Goal: Use online tool/utility: Use online tool/utility

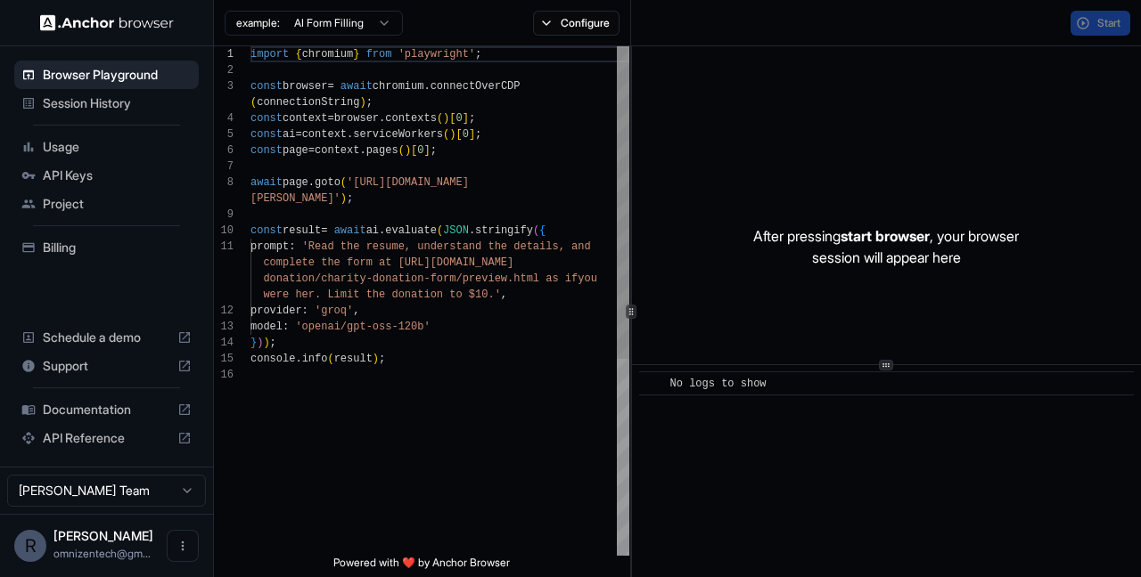
scroll to position [128, 0]
click at [615, 418] on div "import { chromium } from 'playwright' ; const browser = await chromium . connec…" at bounding box center [439, 461] width 379 height 830
click at [1090, 23] on button "Start" at bounding box center [1100, 23] width 60 height 25
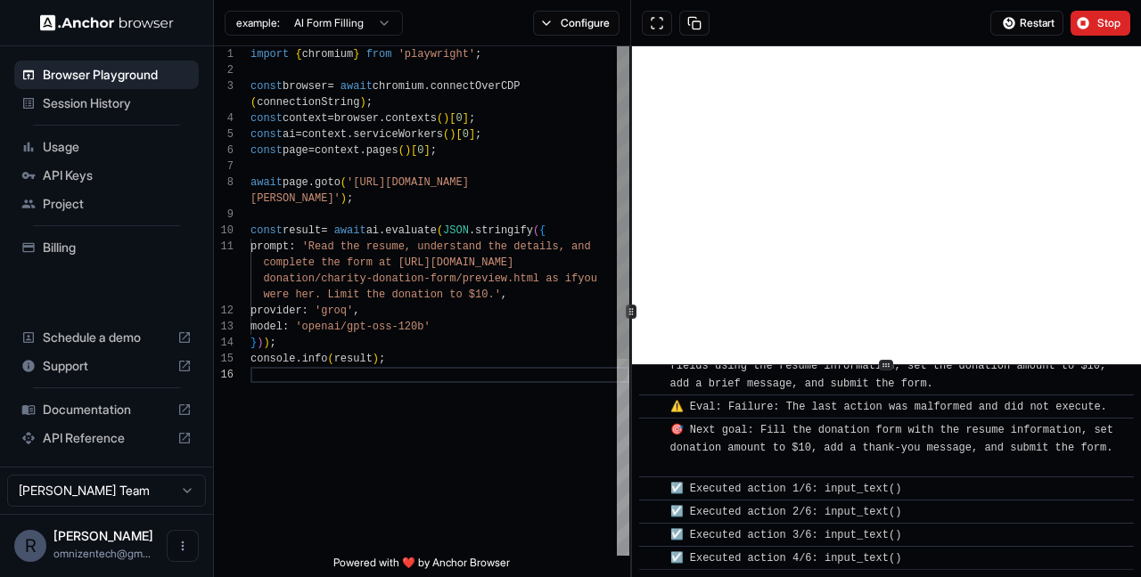
scroll to position [3153, 0]
click at [435, 185] on div "import { chromium } from 'playwright' ; const browser = await chromium . connec…" at bounding box center [439, 461] width 379 height 830
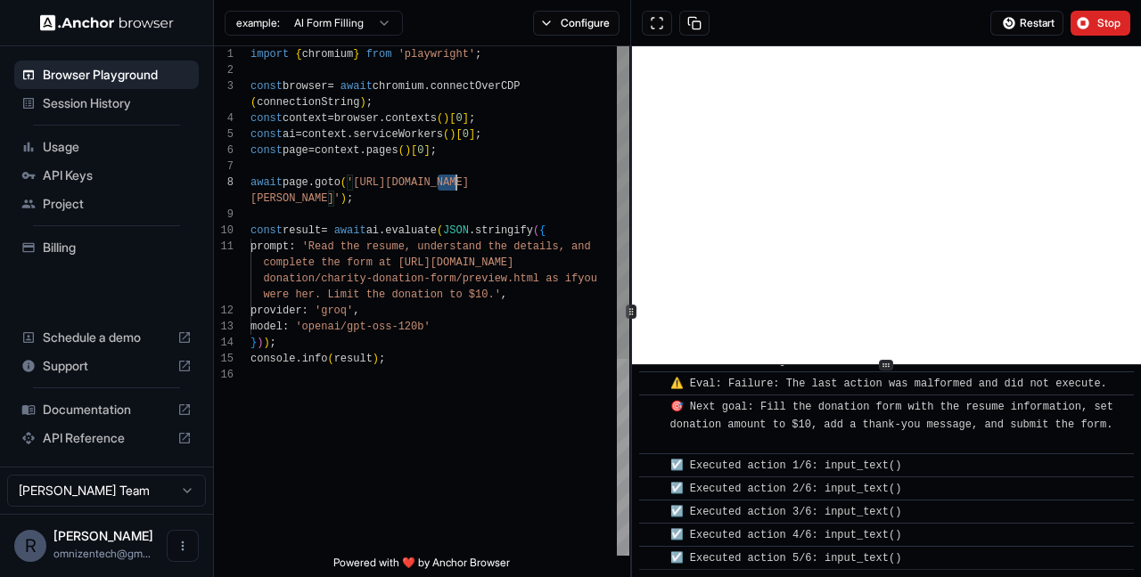
scroll to position [3176, 0]
click at [435, 185] on div "import { chromium } from 'playwright' ; const browser = await chromium . connec…" at bounding box center [439, 461] width 379 height 830
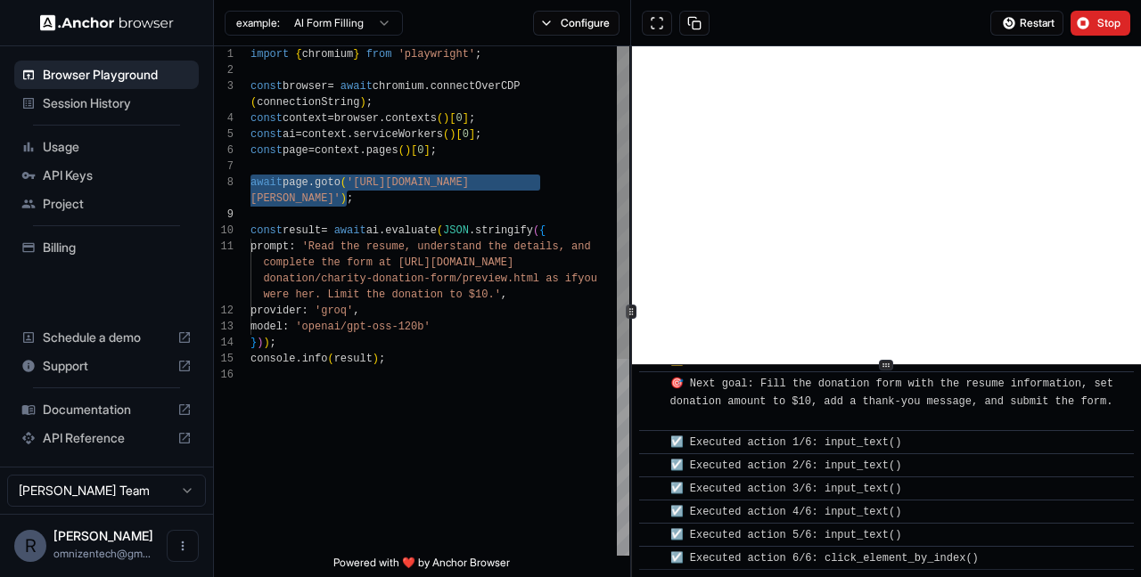
scroll to position [3199, 0]
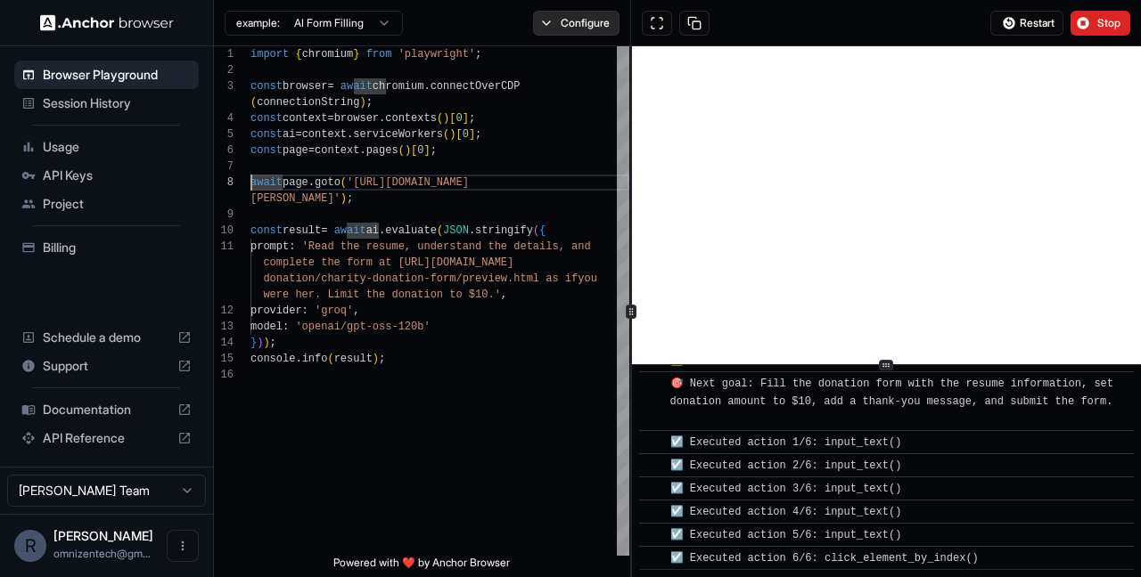
click at [569, 20] on button "Configure" at bounding box center [576, 23] width 86 height 25
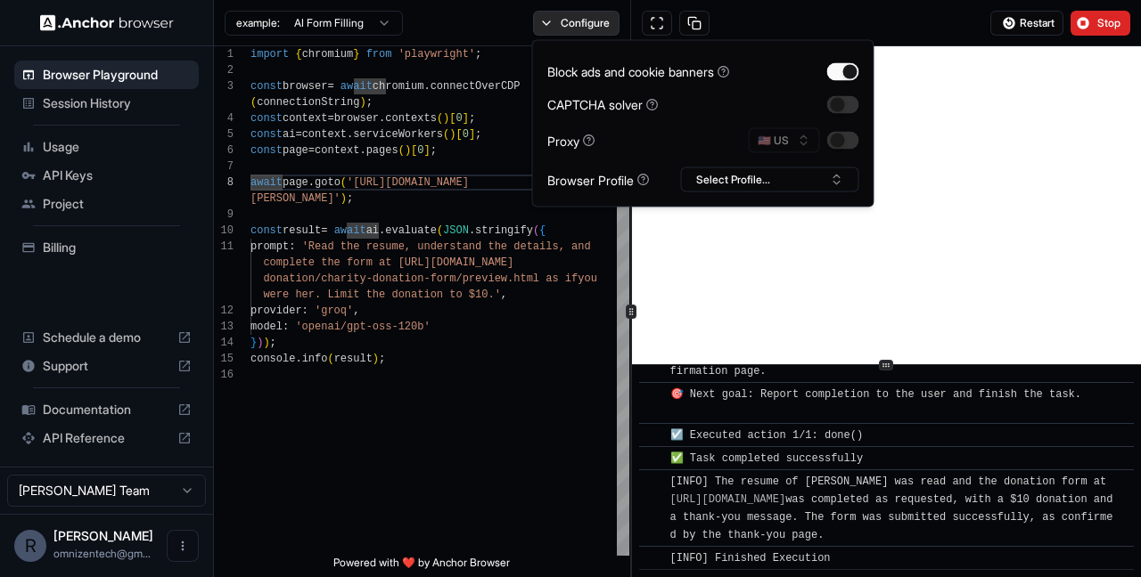
scroll to position [3575, 0]
click at [569, 20] on button "Configure" at bounding box center [576, 23] width 86 height 25
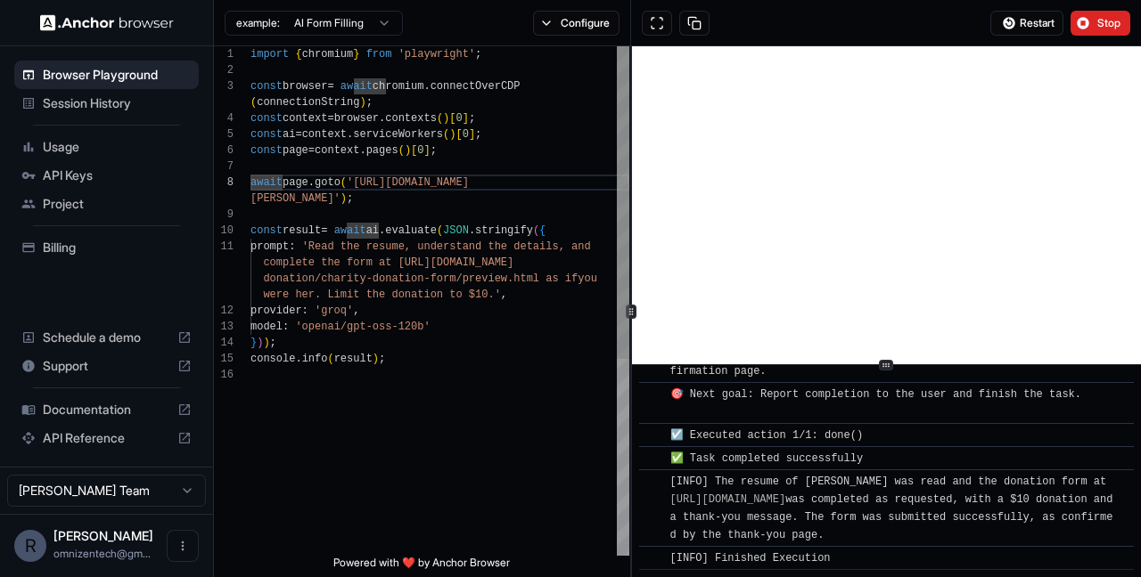
click at [491, 296] on div "import { chromium } from 'playwright' ; const browser = await chromium . connec…" at bounding box center [439, 461] width 379 height 830
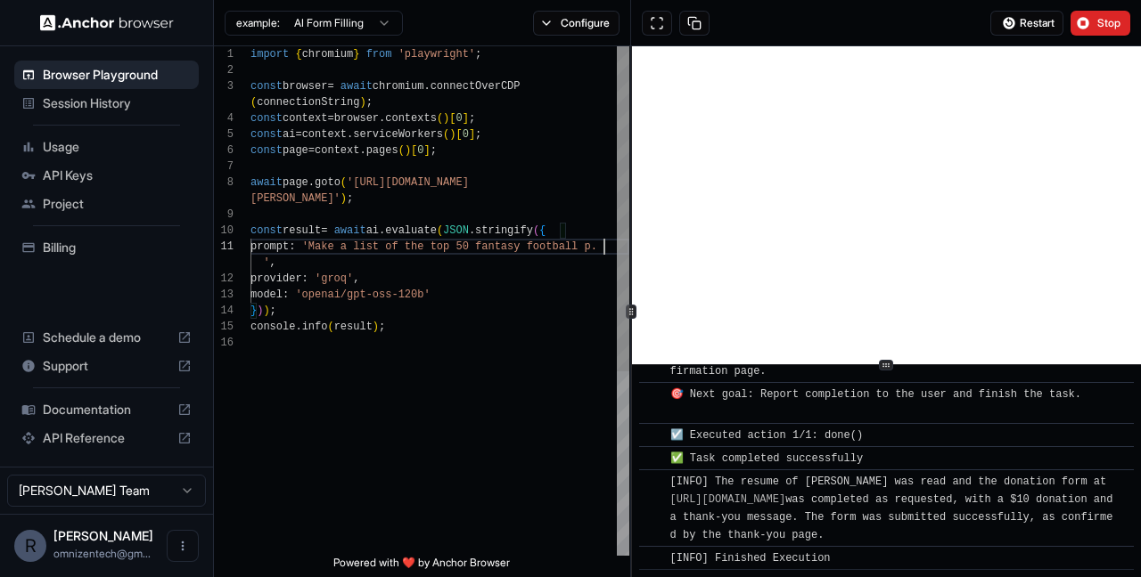
scroll to position [48, 0]
click at [316, 204] on div "import { chromium } from 'playwright' ; const browser = await chromium . connec…" at bounding box center [439, 445] width 379 height 798
click at [323, 200] on div "import { chromium } from 'playwright' ; const browser = await chromium . connec…" at bounding box center [439, 445] width 379 height 798
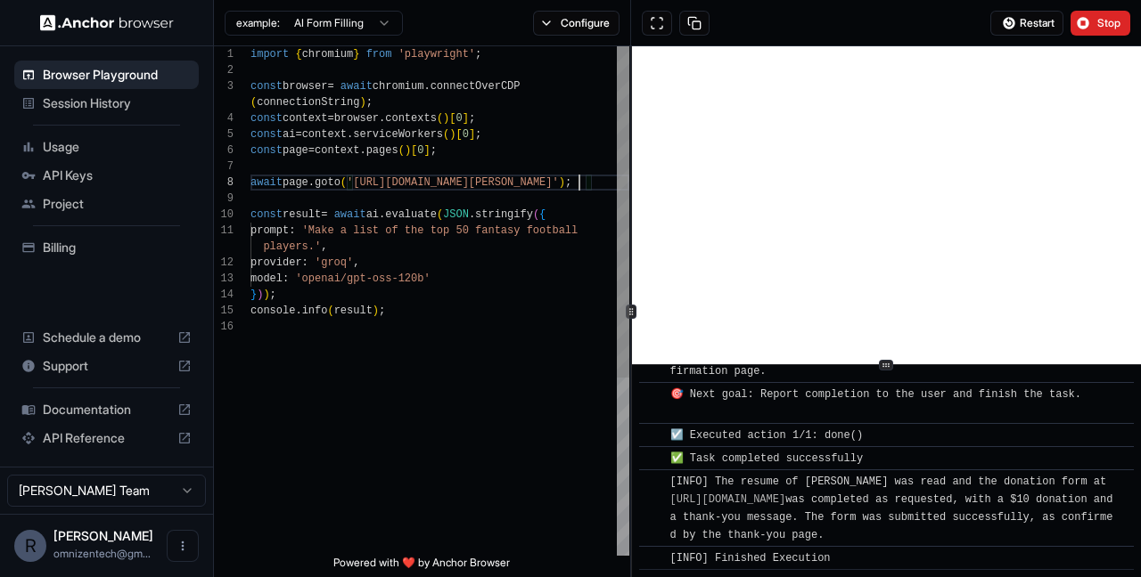
scroll to position [128, 0]
click at [1092, 18] on button "Stop" at bounding box center [1100, 23] width 60 height 25
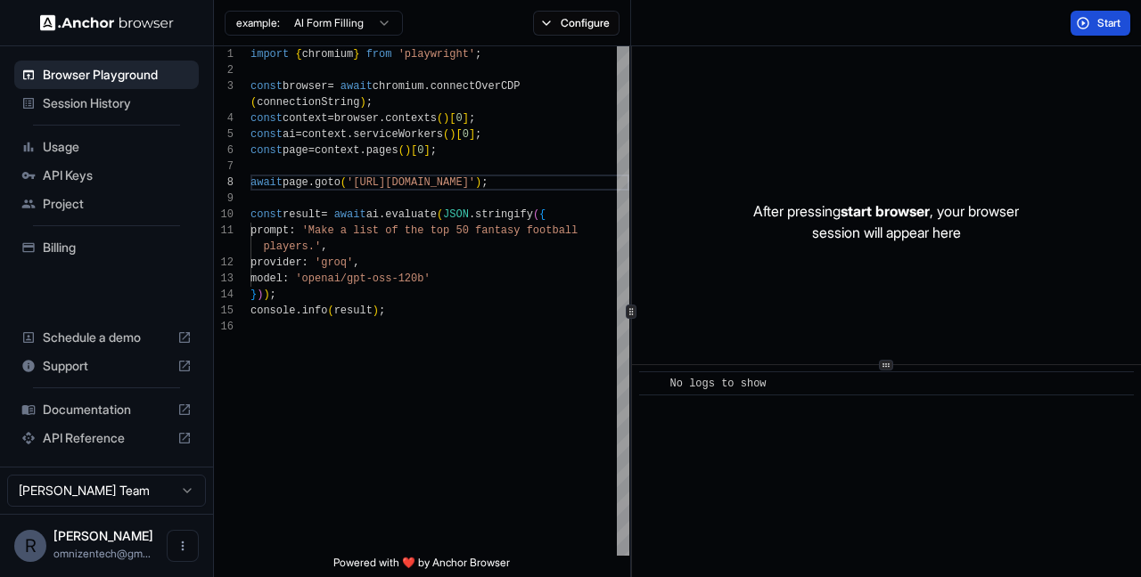
click at [1101, 17] on span "Start" at bounding box center [1109, 23] width 25 height 14
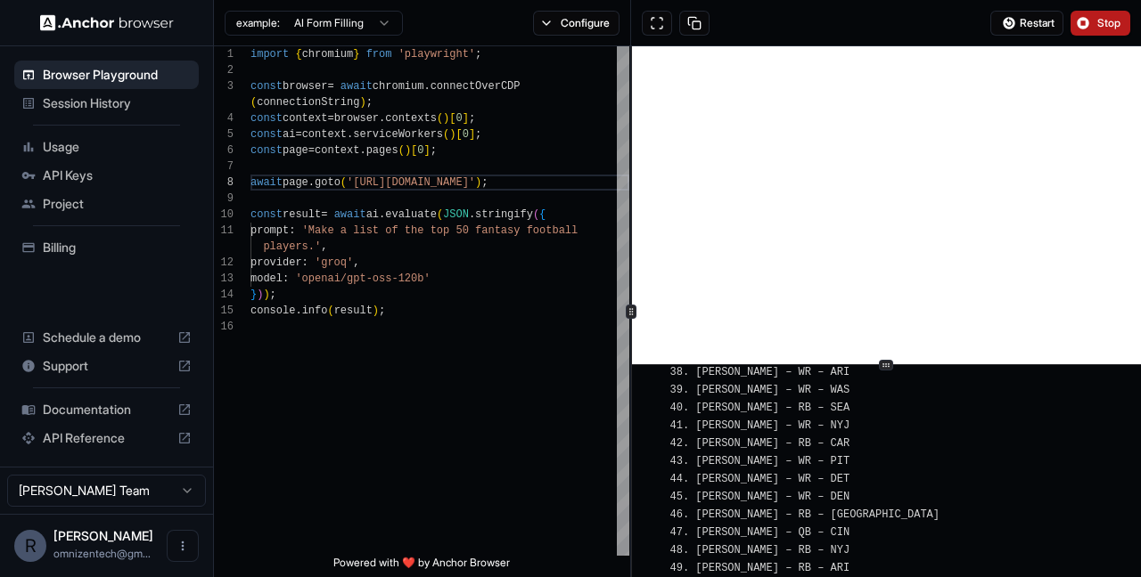
scroll to position [3235, 0]
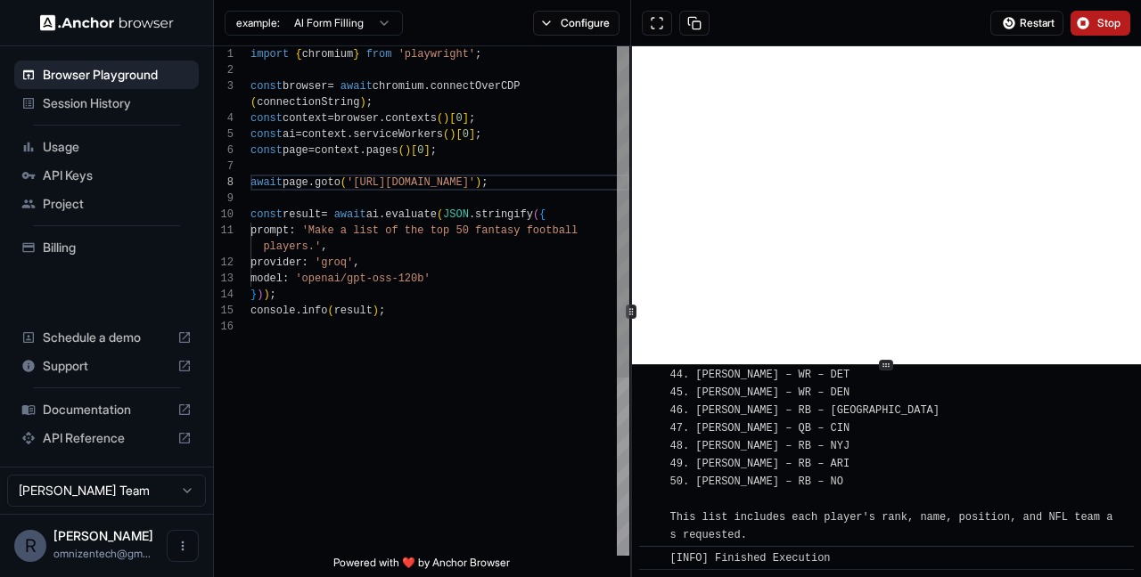
click at [315, 250] on div "import { chromium } from 'playwright' ; const browser = await chromium . connec…" at bounding box center [439, 437] width 379 height 782
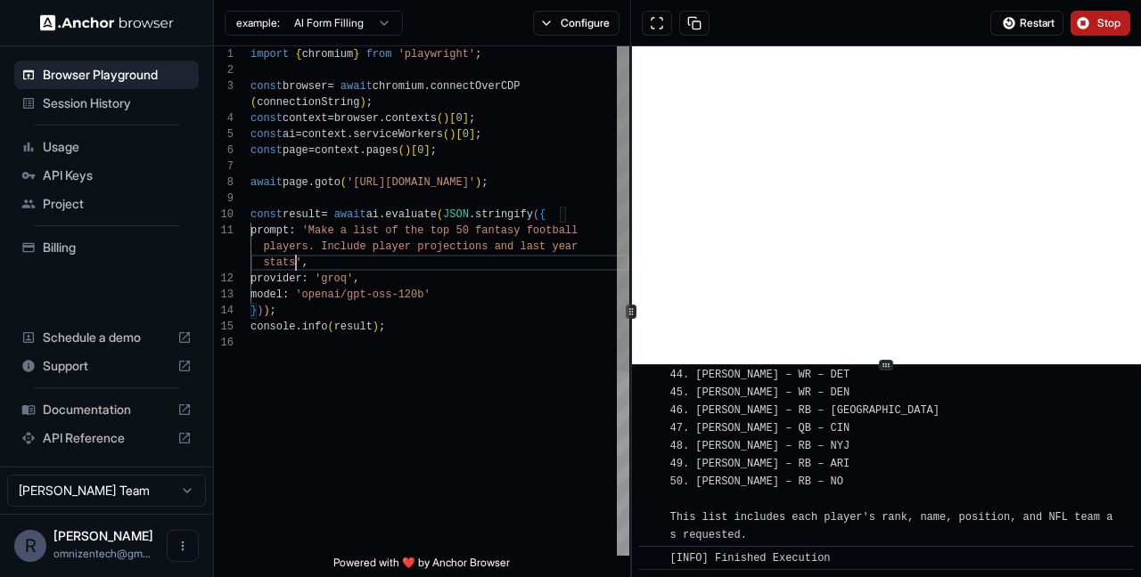
scroll to position [48, 0]
type textarea "**********"
click at [1099, 29] on span "Stop" at bounding box center [1109, 23] width 25 height 14
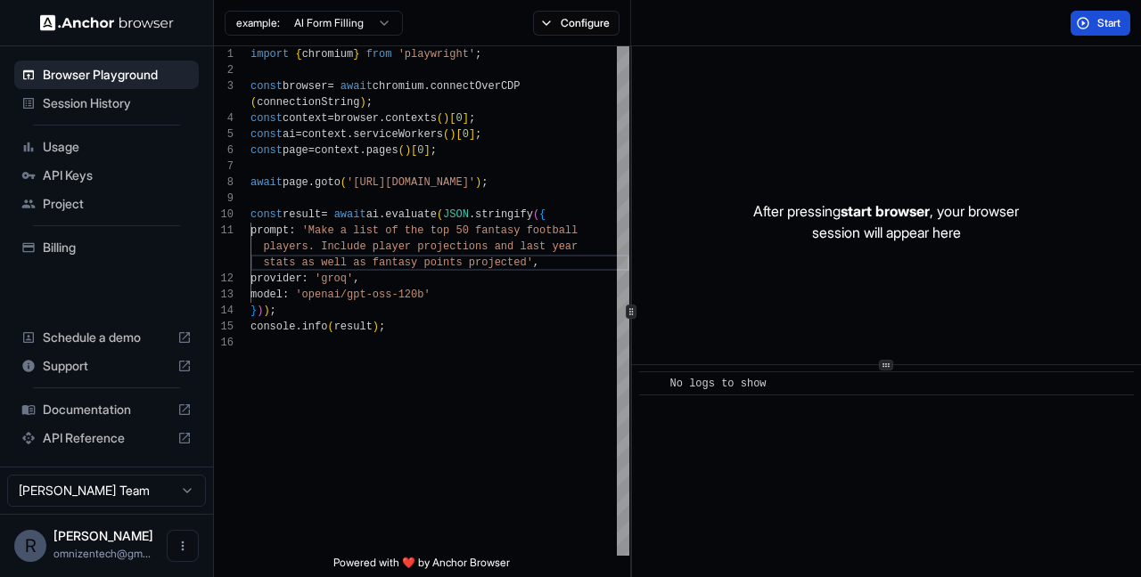
click at [1101, 21] on span "Start" at bounding box center [1109, 23] width 25 height 14
click at [1100, 29] on span "Start" at bounding box center [1109, 23] width 25 height 14
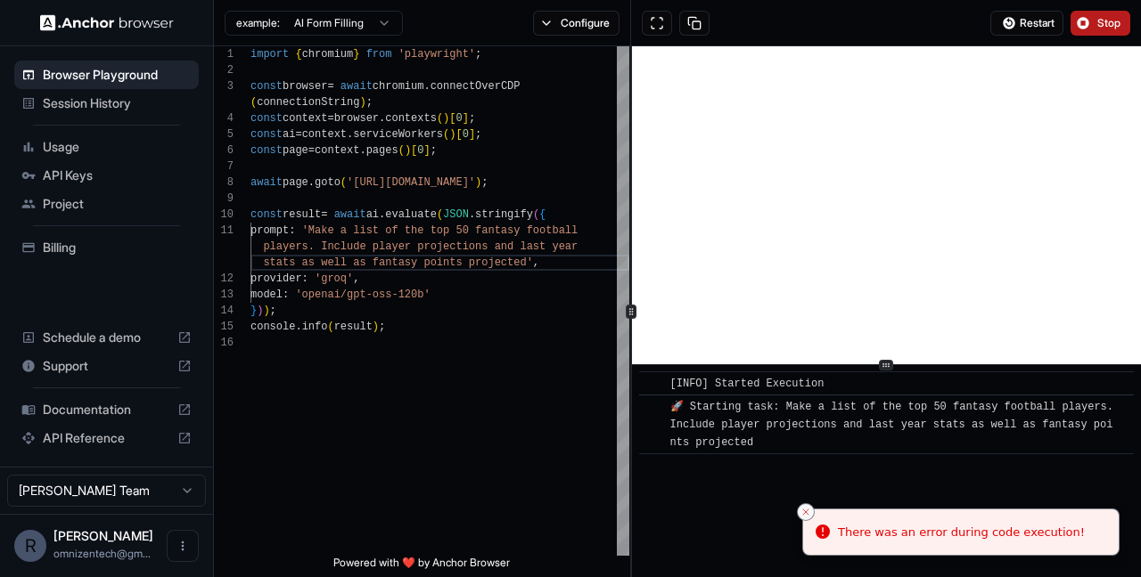
click at [808, 513] on icon "Close toast" at bounding box center [805, 512] width 11 height 11
